Goal: Transaction & Acquisition: Purchase product/service

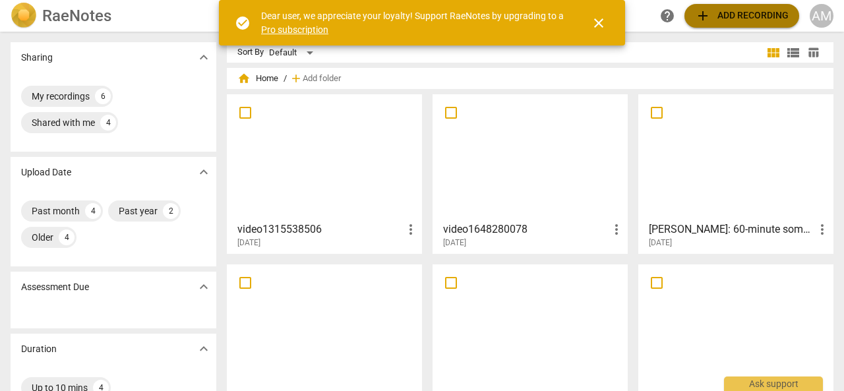
click at [718, 14] on span "add Add recording" at bounding box center [742, 16] width 94 height 16
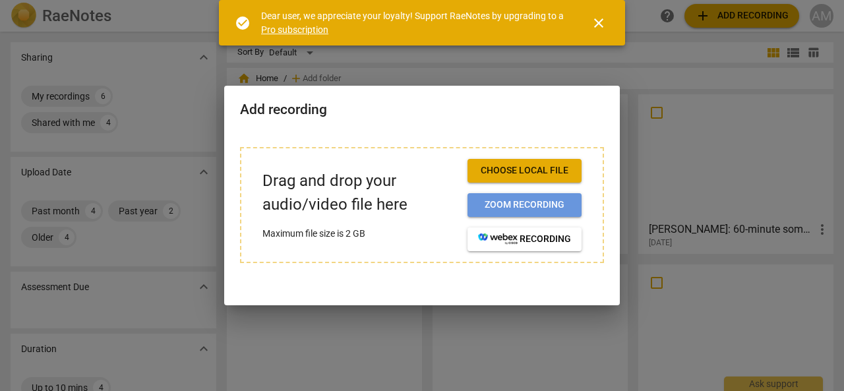
click at [522, 204] on span "Zoom recording" at bounding box center [524, 205] width 93 height 13
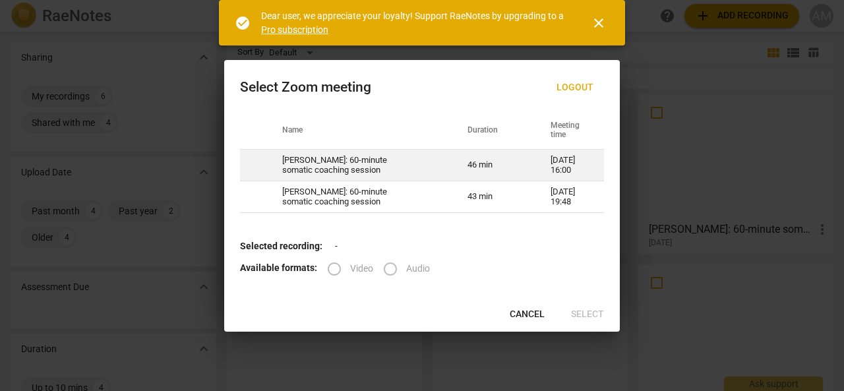
click at [321, 168] on td "[PERSON_NAME]: 60-minute somatic coaching session" at bounding box center [358, 166] width 185 height 32
radio input "true"
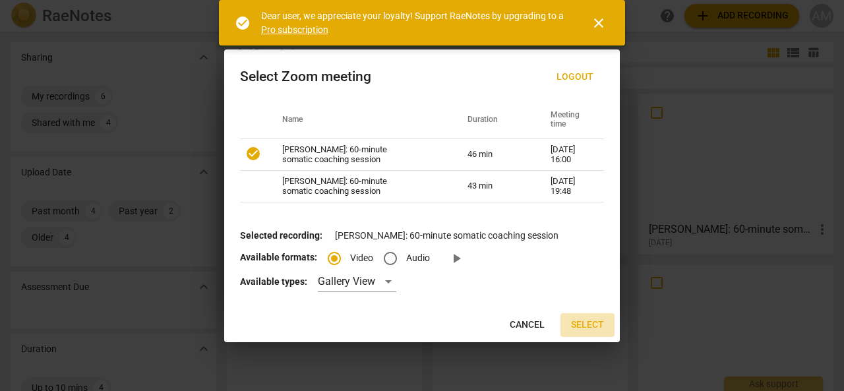
click at [587, 324] on span "Select" at bounding box center [587, 325] width 33 height 13
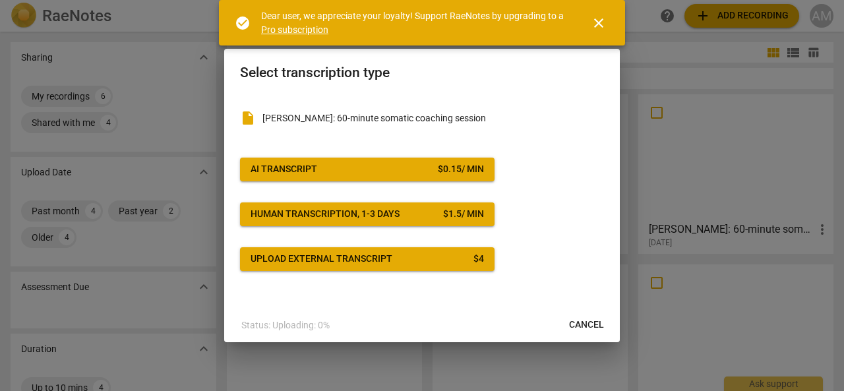
click at [439, 162] on button "AI Transcript $ 0.15 / min" at bounding box center [367, 170] width 255 height 24
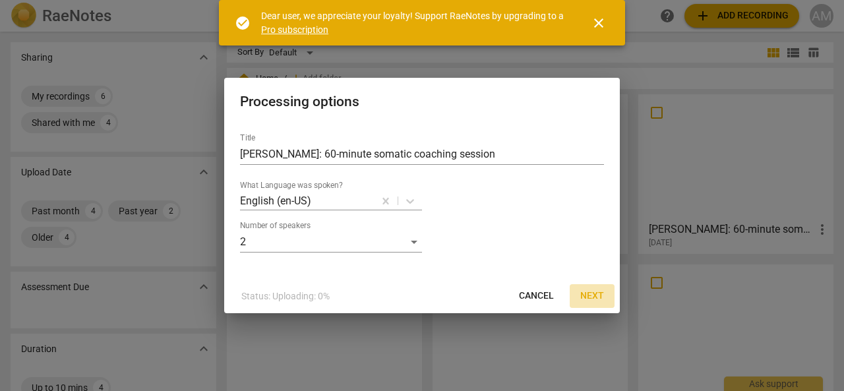
click at [590, 297] on span "Next" at bounding box center [592, 296] width 24 height 13
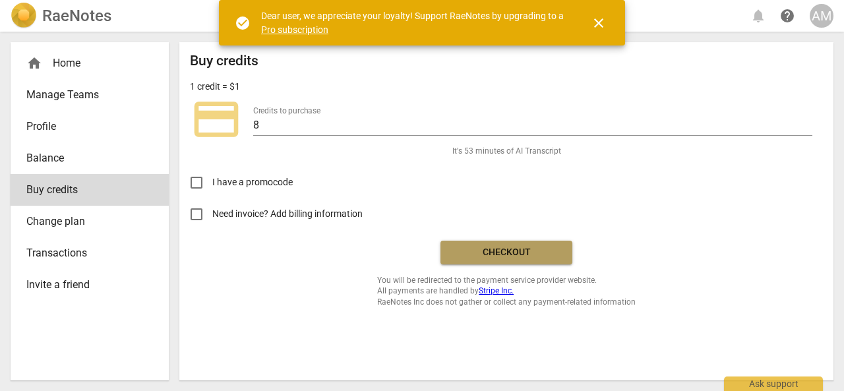
click at [493, 257] on span "Checkout" at bounding box center [506, 252] width 111 height 13
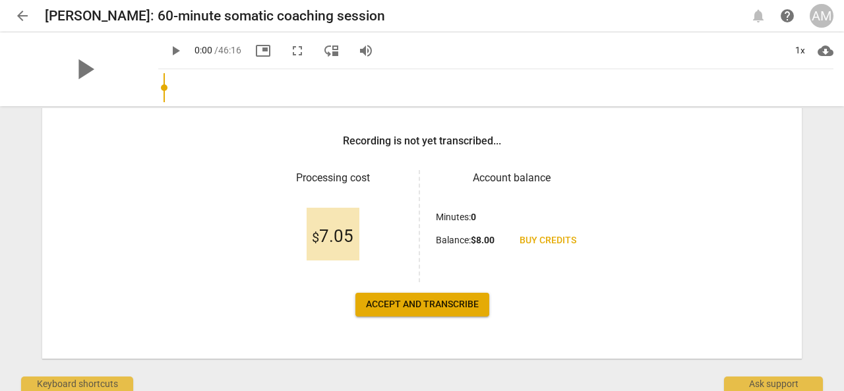
scroll to position [203, 0]
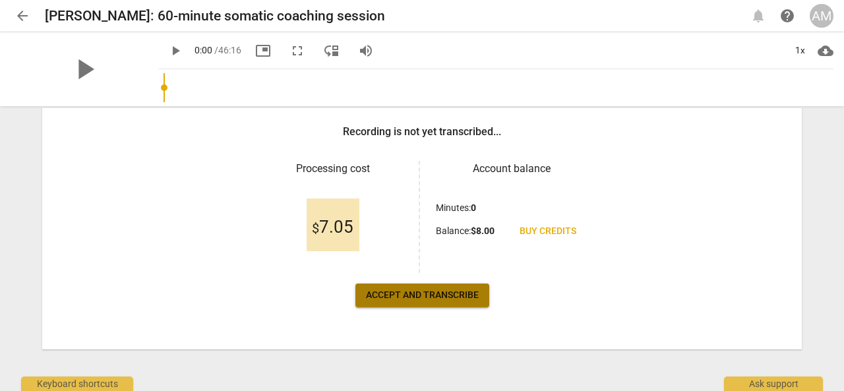
click at [447, 292] on span "Accept and transcribe" at bounding box center [422, 295] width 113 height 13
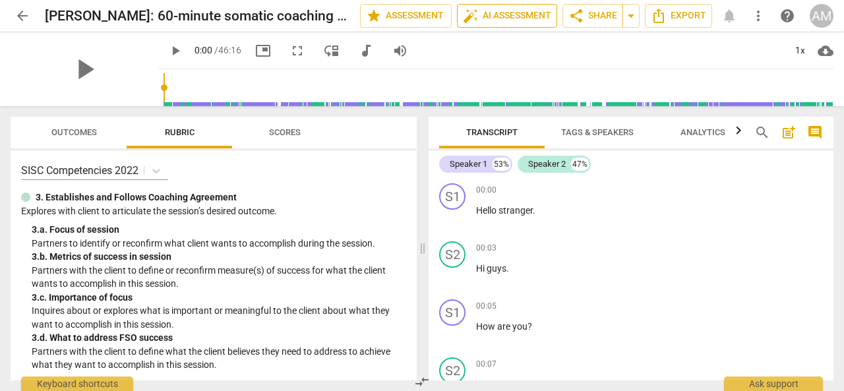
click at [489, 16] on span "auto_fix_high AI Assessment" at bounding box center [507, 16] width 88 height 16
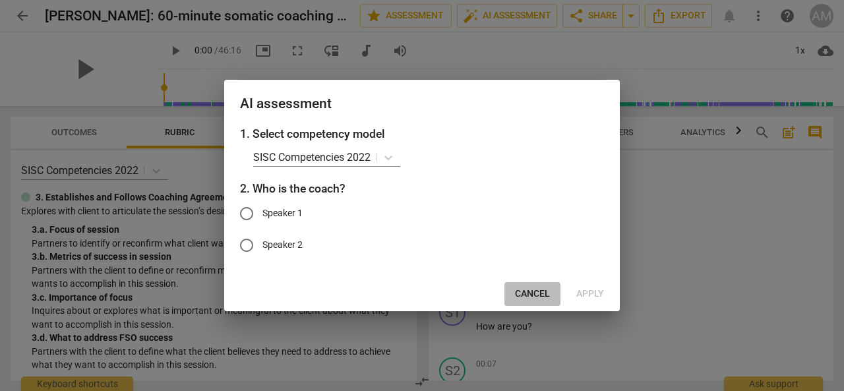
click at [535, 292] on span "Cancel" at bounding box center [532, 294] width 35 height 13
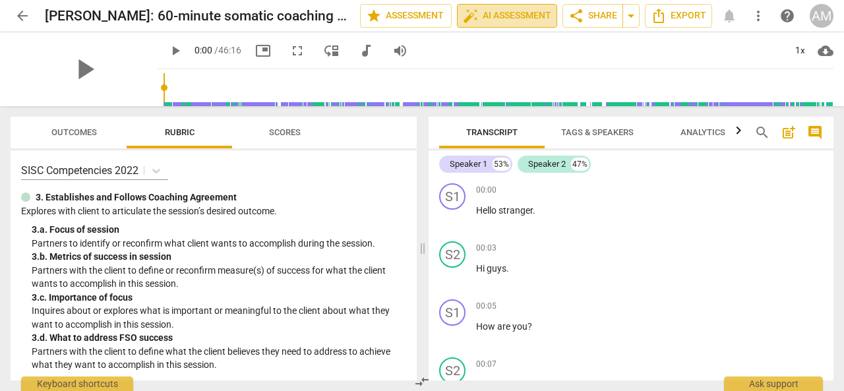
click at [509, 19] on span "auto_fix_high AI Assessment" at bounding box center [507, 16] width 88 height 16
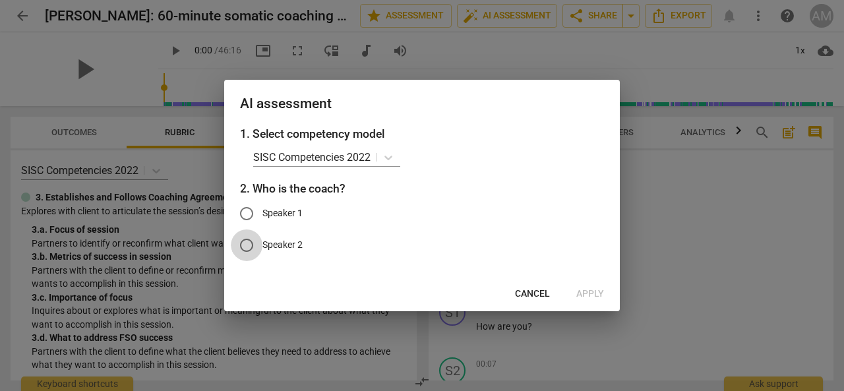
click at [247, 247] on input "Speaker 2" at bounding box center [247, 246] width 32 height 32
radio input "true"
click at [592, 292] on span "Apply" at bounding box center [590, 294] width 28 height 13
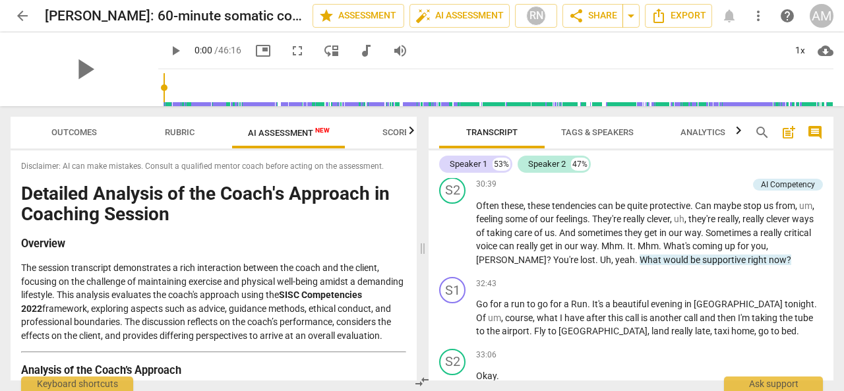
scroll to position [9058, 0]
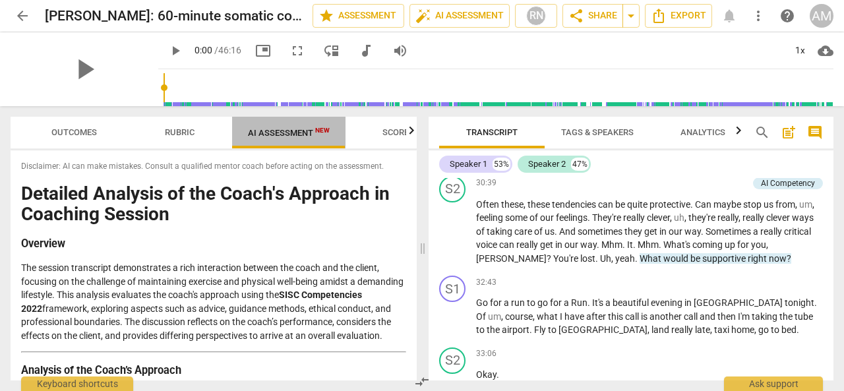
click at [281, 133] on span "AI Assessment New" at bounding box center [289, 133] width 82 height 10
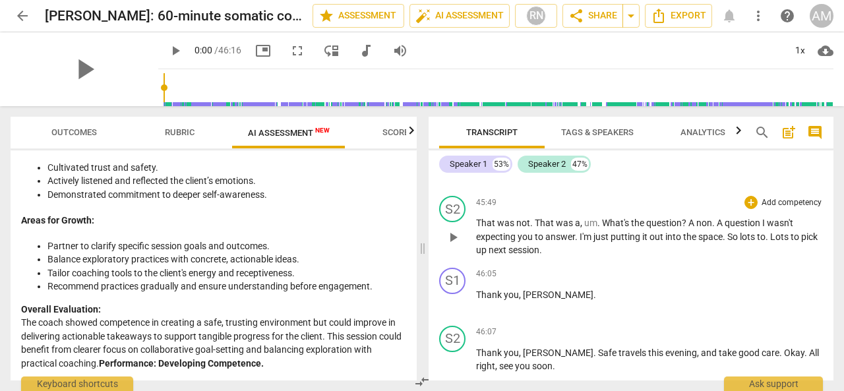
scroll to position [13637, 0]
